Goal: Find specific page/section

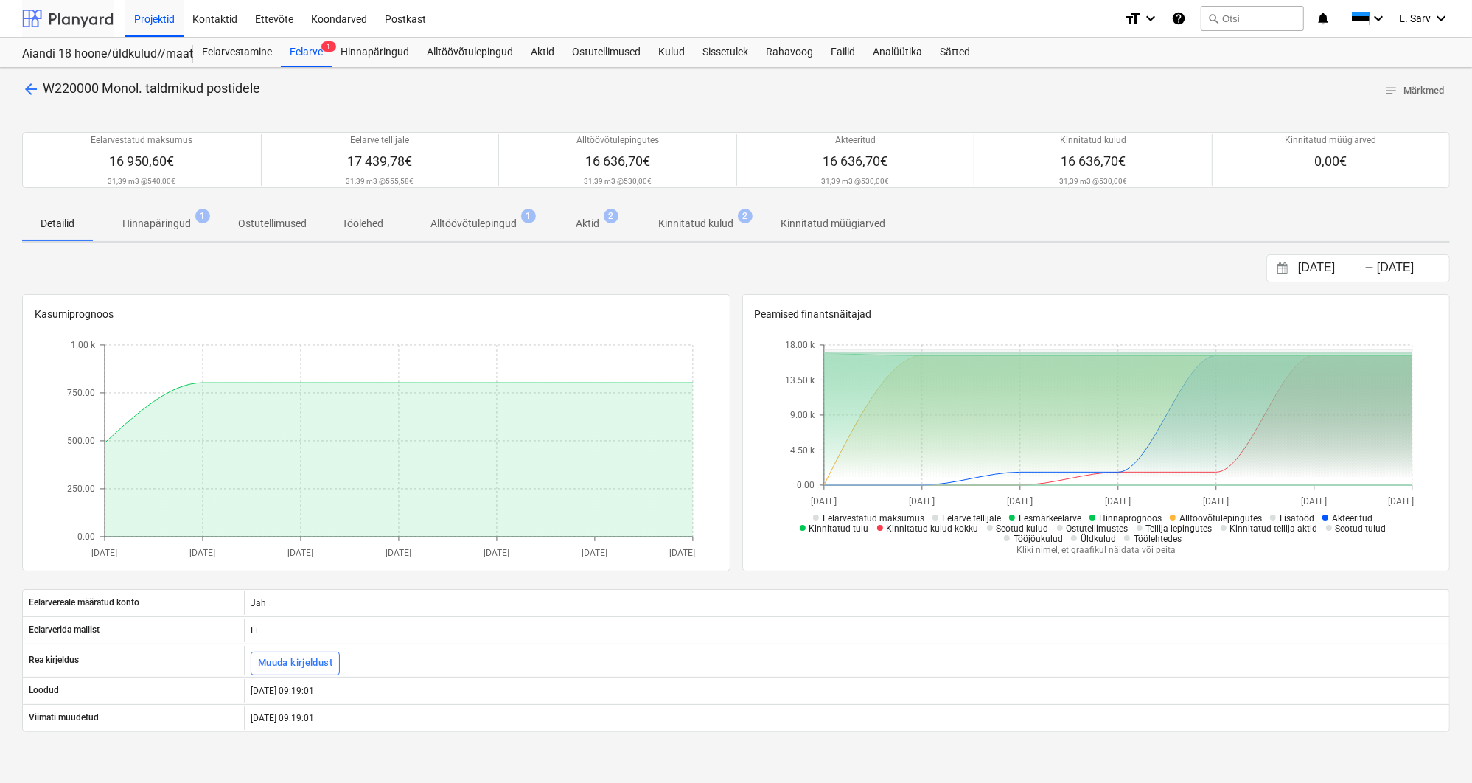
drag, startPoint x: 0, startPoint y: 0, endPoint x: 61, endPoint y: 18, distance: 63.7
click at [61, 18] on div at bounding box center [67, 18] width 91 height 37
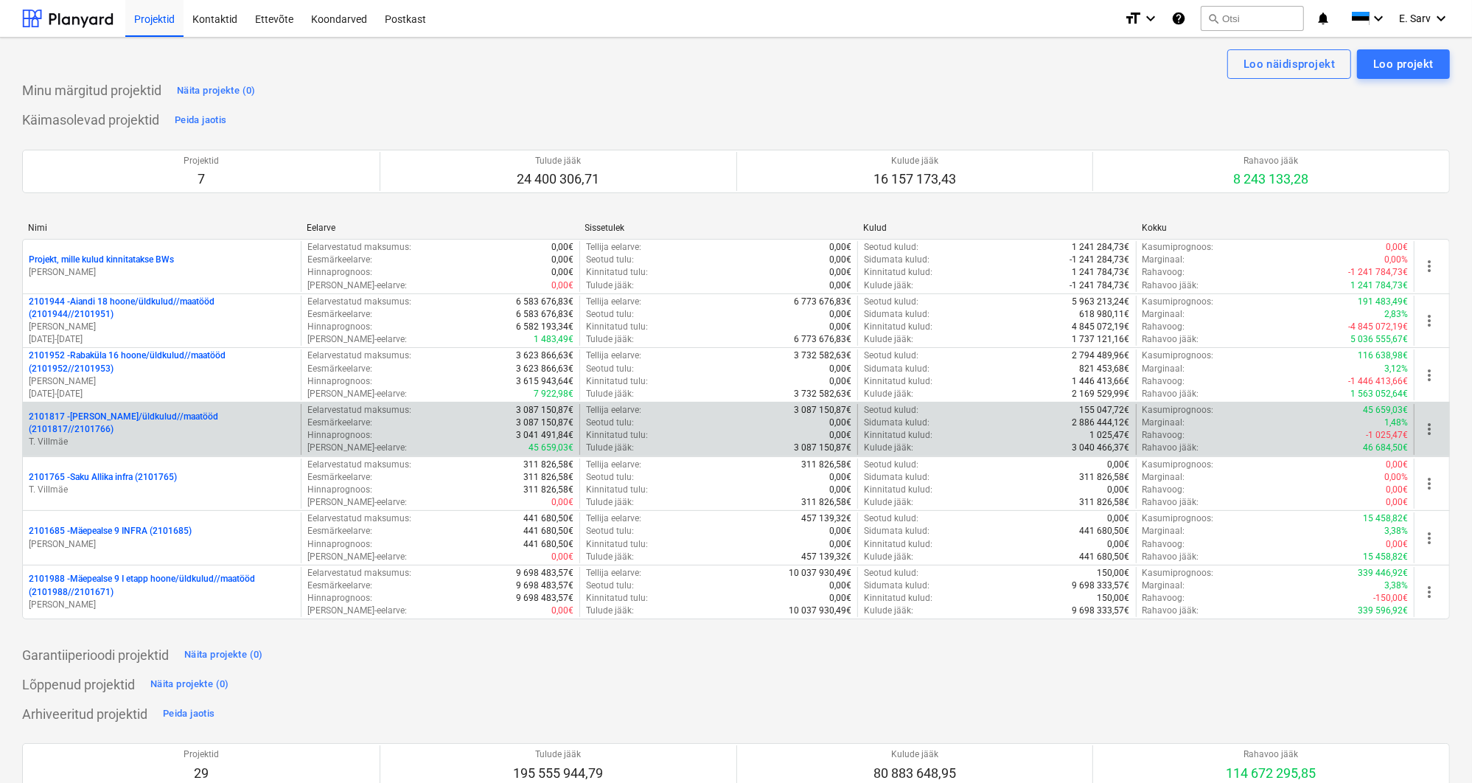
click at [133, 442] on div "2101817 - [PERSON_NAME]/üldkulud//maatööd (2101817//2101766) T. [GEOGRAPHIC_DAT…" at bounding box center [162, 429] width 278 height 51
click at [136, 421] on p "2101817 - [PERSON_NAME]/üldkulud//maatööd (2101817//2101766)" at bounding box center [162, 423] width 266 height 25
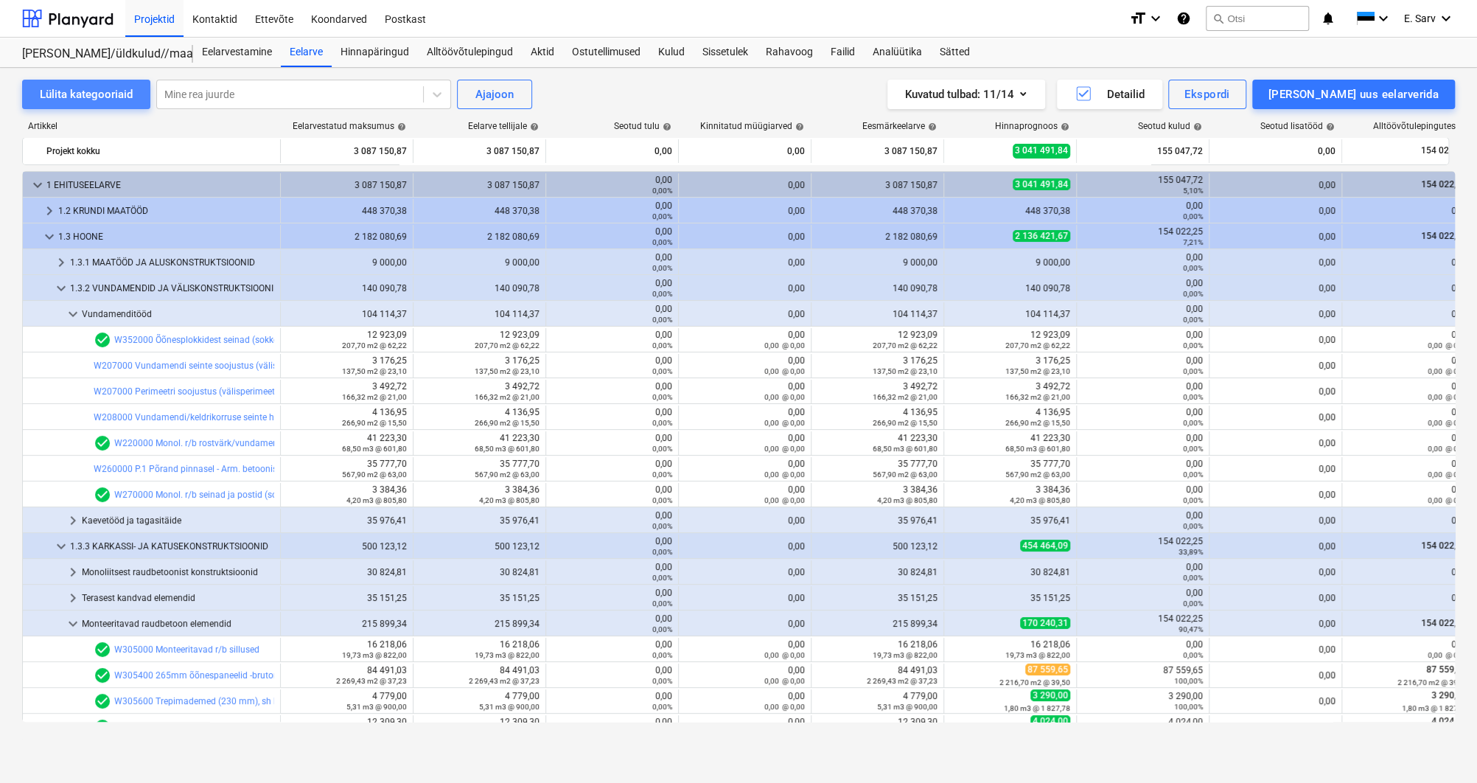
click at [113, 97] on div "Lülita kategooriaid" at bounding box center [86, 94] width 93 height 19
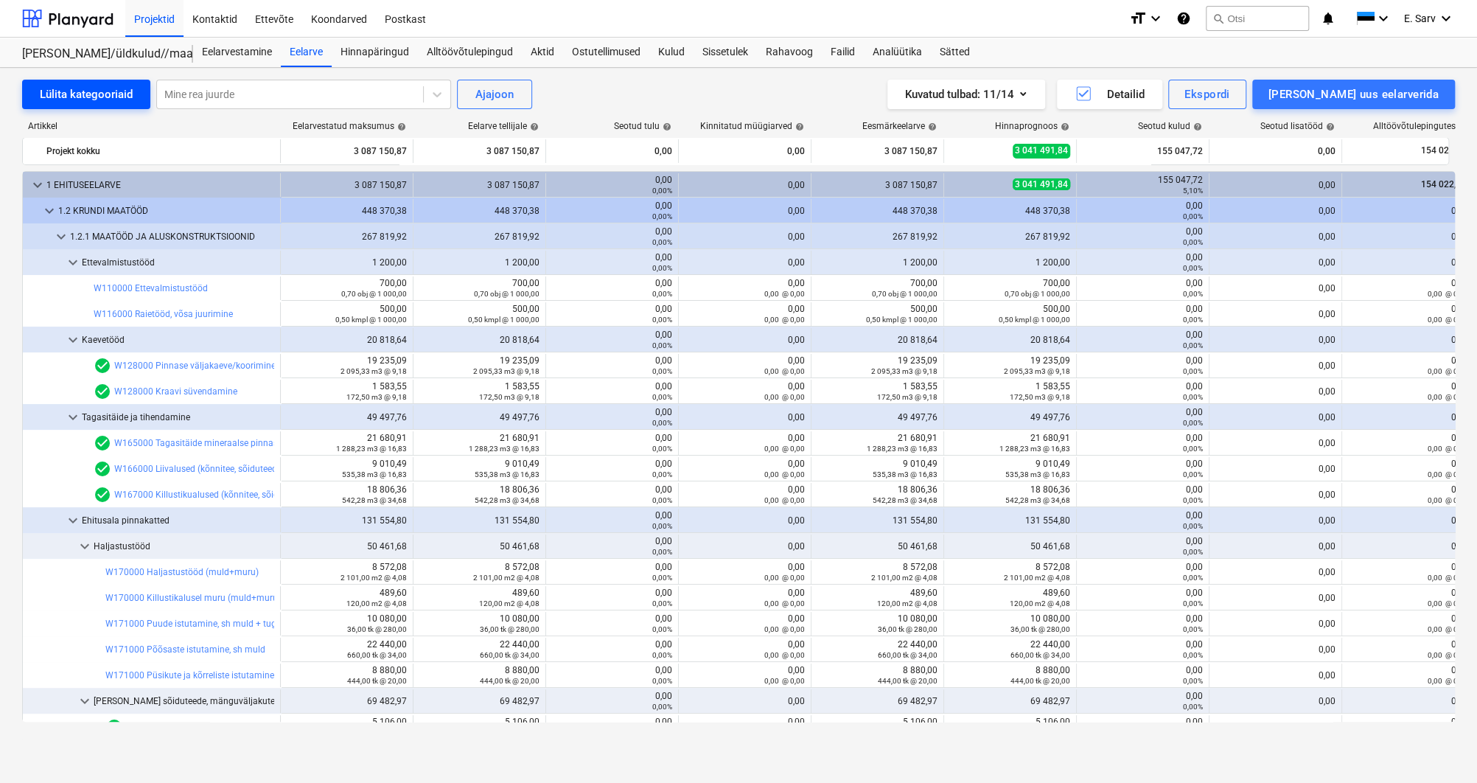
click at [113, 97] on div "Lülita kategooriaid" at bounding box center [86, 94] width 93 height 19
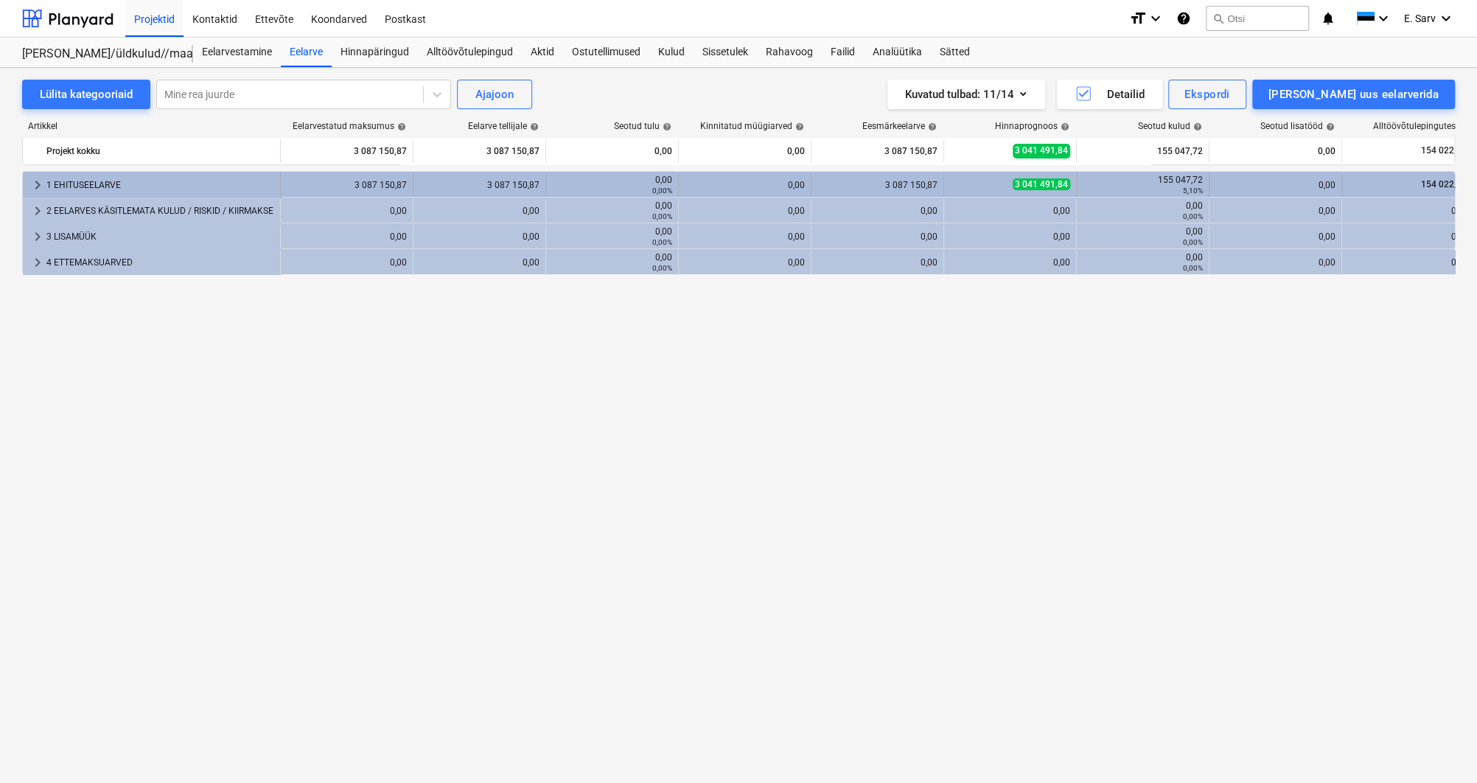
click at [91, 180] on div "1 EHITUSEELARVE" at bounding box center [160, 185] width 228 height 24
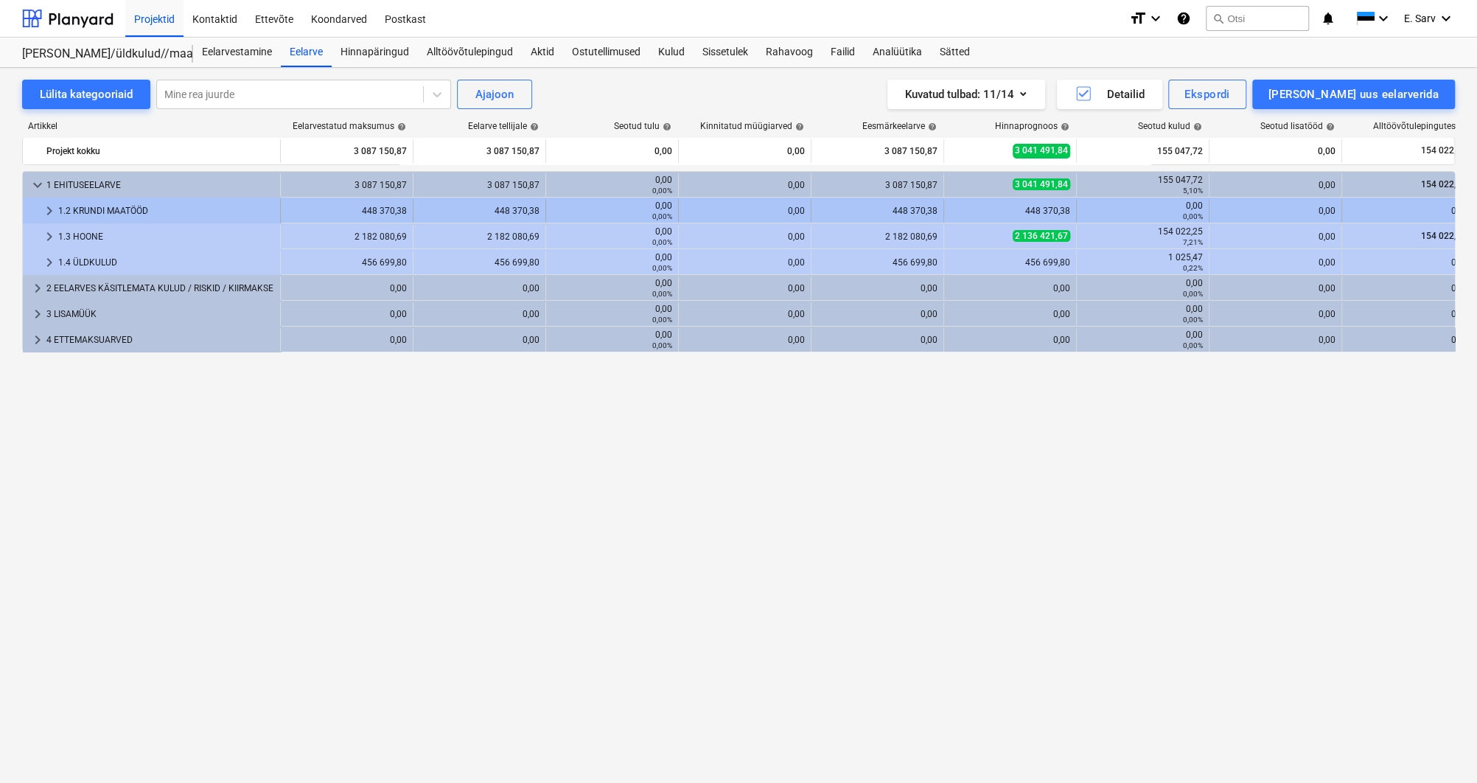
click at [98, 210] on div "1.2 KRUNDI MAATÖÖD" at bounding box center [166, 211] width 216 height 24
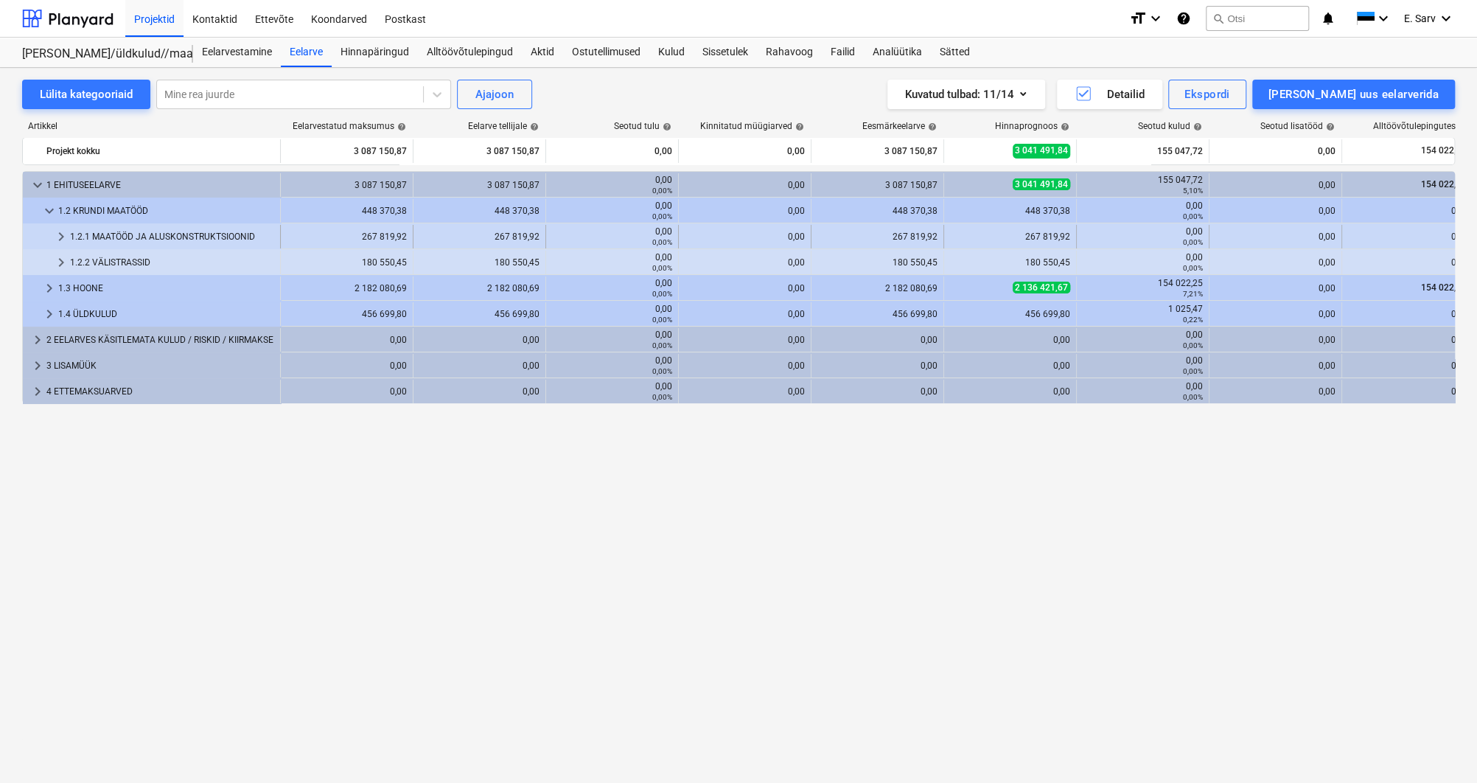
click at [106, 233] on div "1.2.1 MAATÖÖD JA ALUSKONSTRUKTSIOONID" at bounding box center [172, 237] width 204 height 24
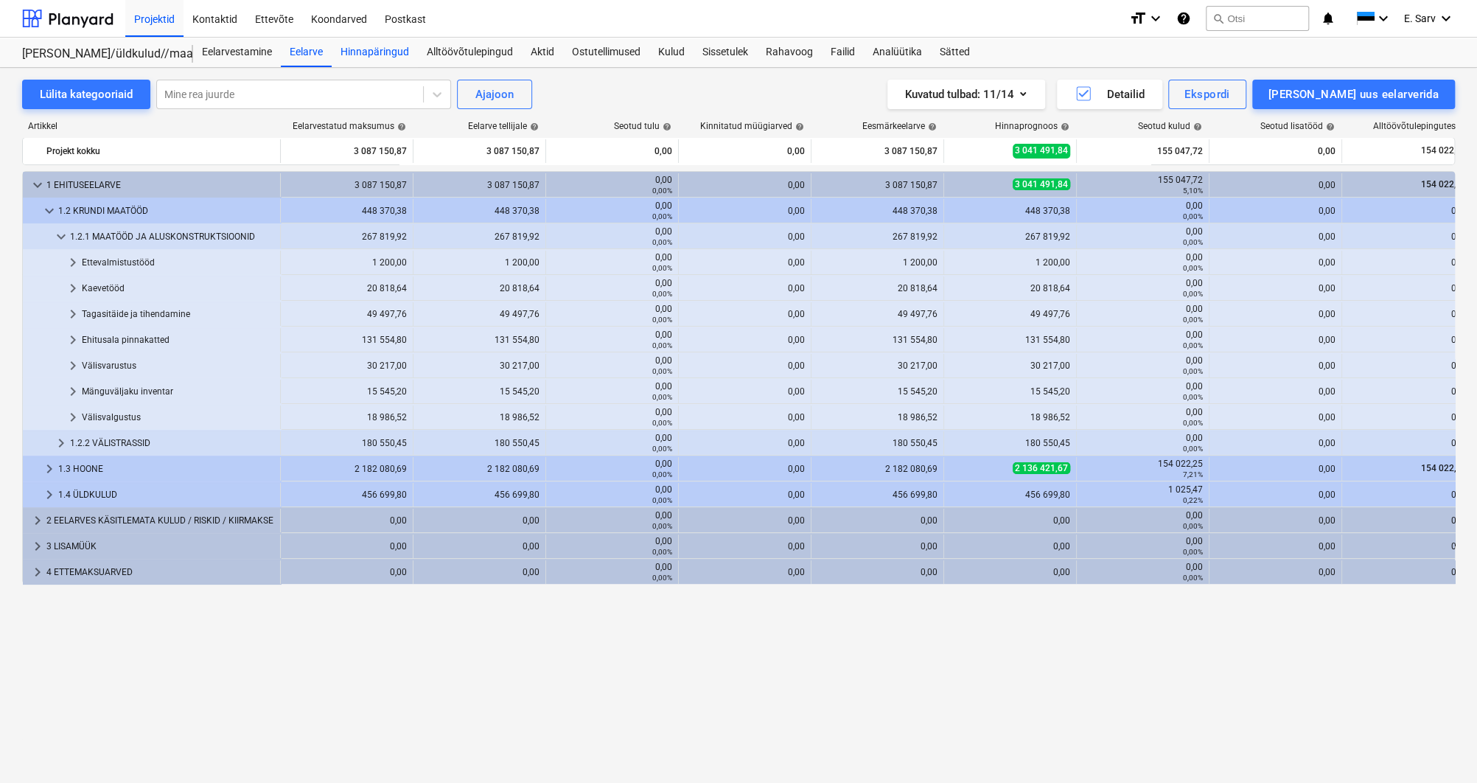
click at [349, 52] on div "Hinnapäringud" at bounding box center [375, 52] width 86 height 29
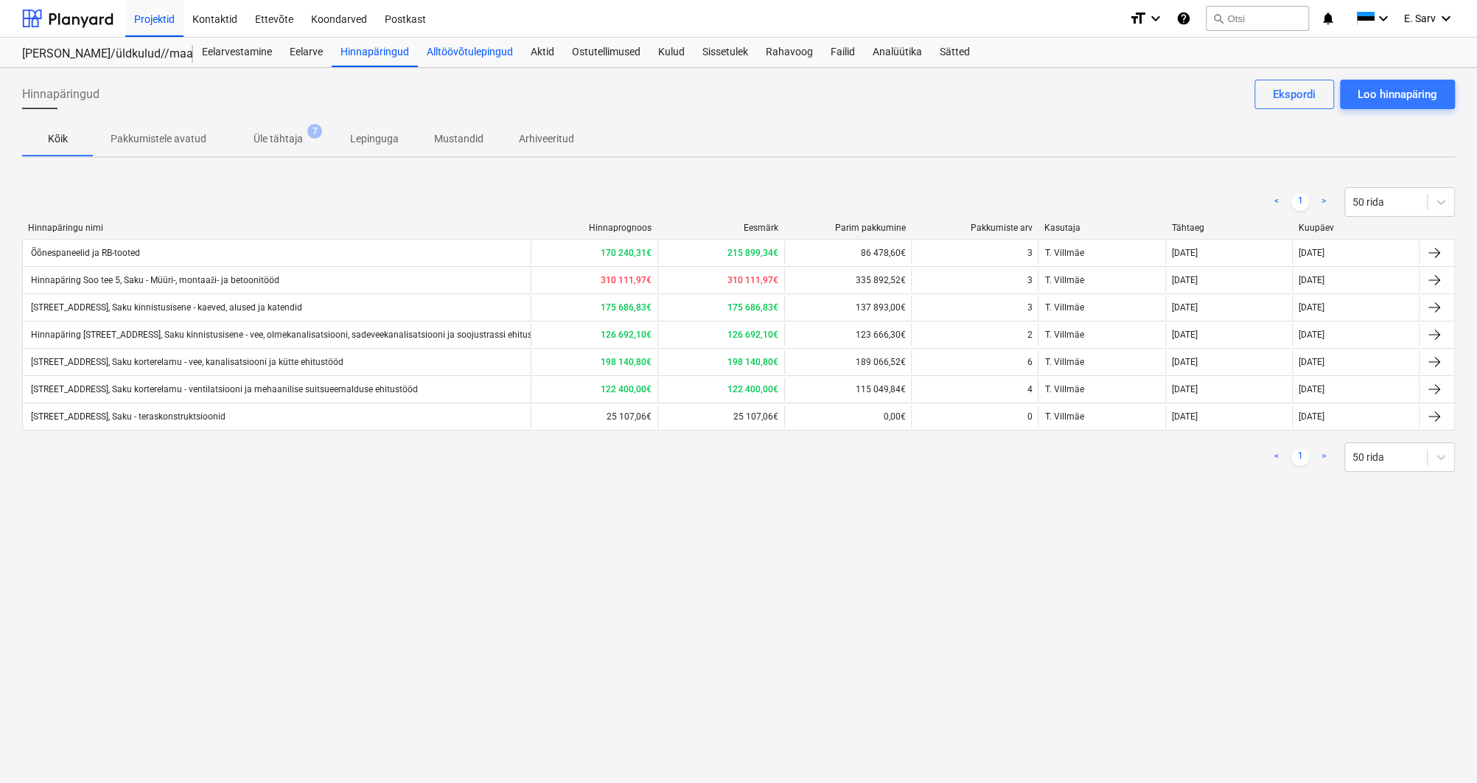
click at [481, 49] on div "Alltöövõtulepingud" at bounding box center [470, 52] width 104 height 29
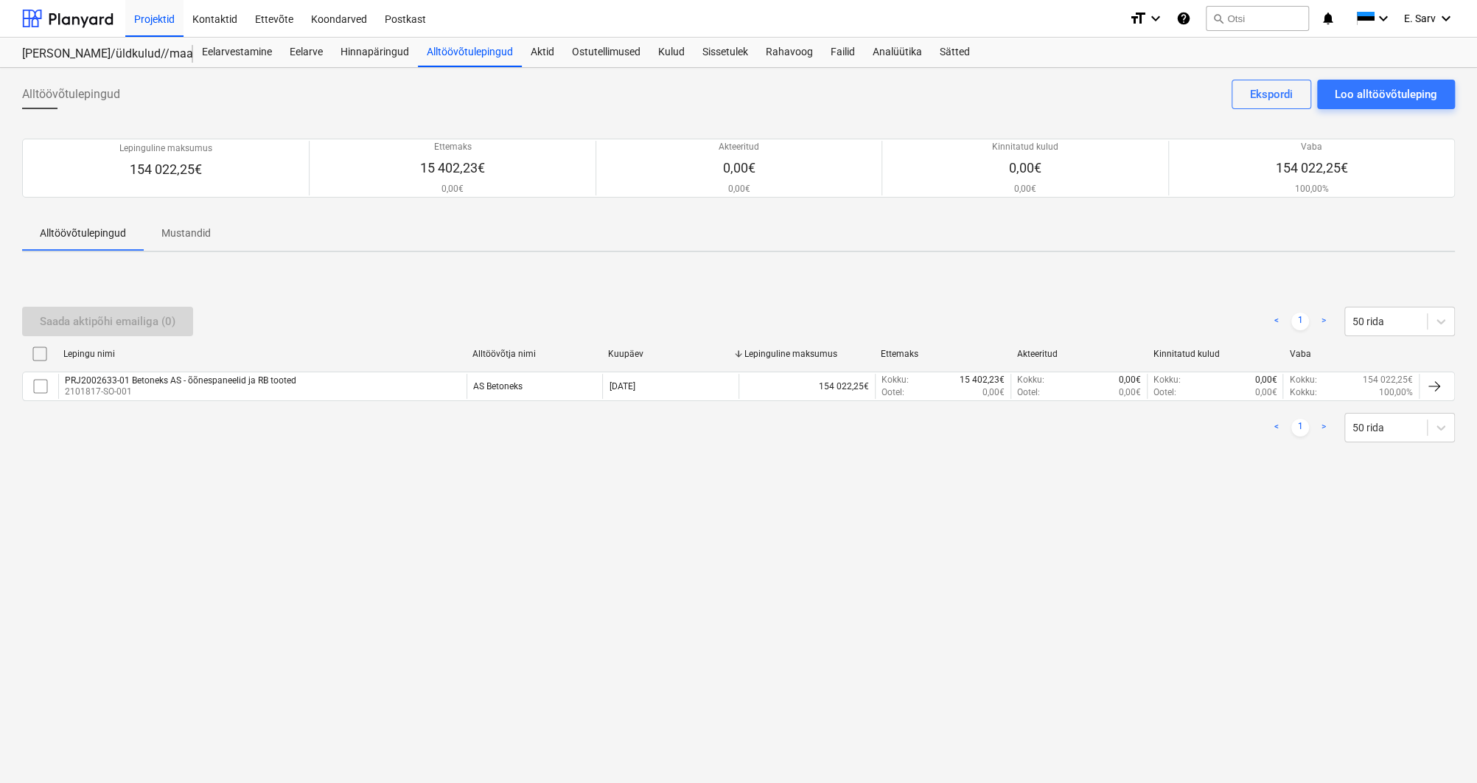
click at [453, 573] on div "Alltöövõtulepingud Loo alltöövõtuleping Ekspordi Lepinguline maksumus 154 022,2…" at bounding box center [738, 425] width 1477 height 715
click at [686, 577] on div "Alltöövõtulepingud Loo alltöövõtuleping Ekspordi Lepinguline maksumus 154 022,2…" at bounding box center [738, 425] width 1477 height 715
